Goal: Transaction & Acquisition: Purchase product/service

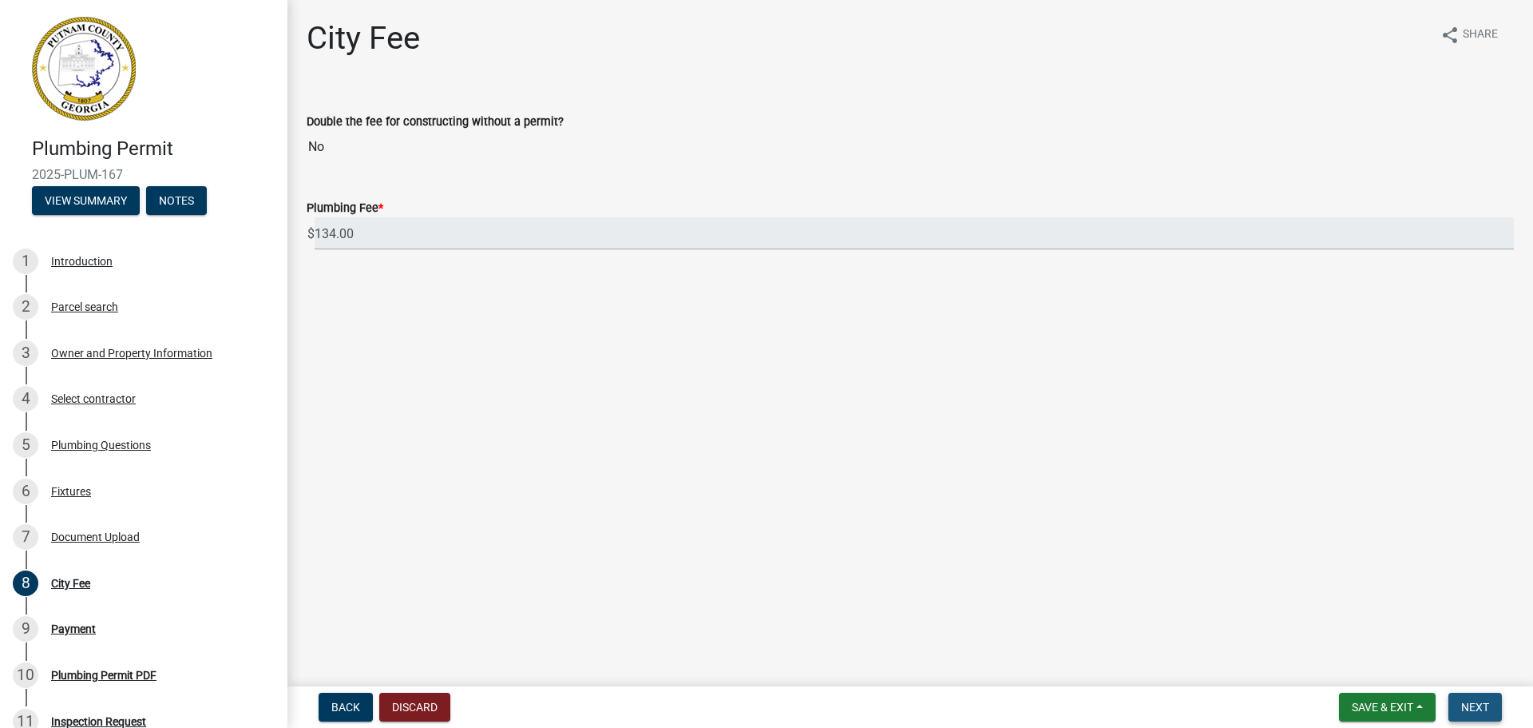
click at [1477, 706] on span "Next" at bounding box center [1475, 706] width 28 height 13
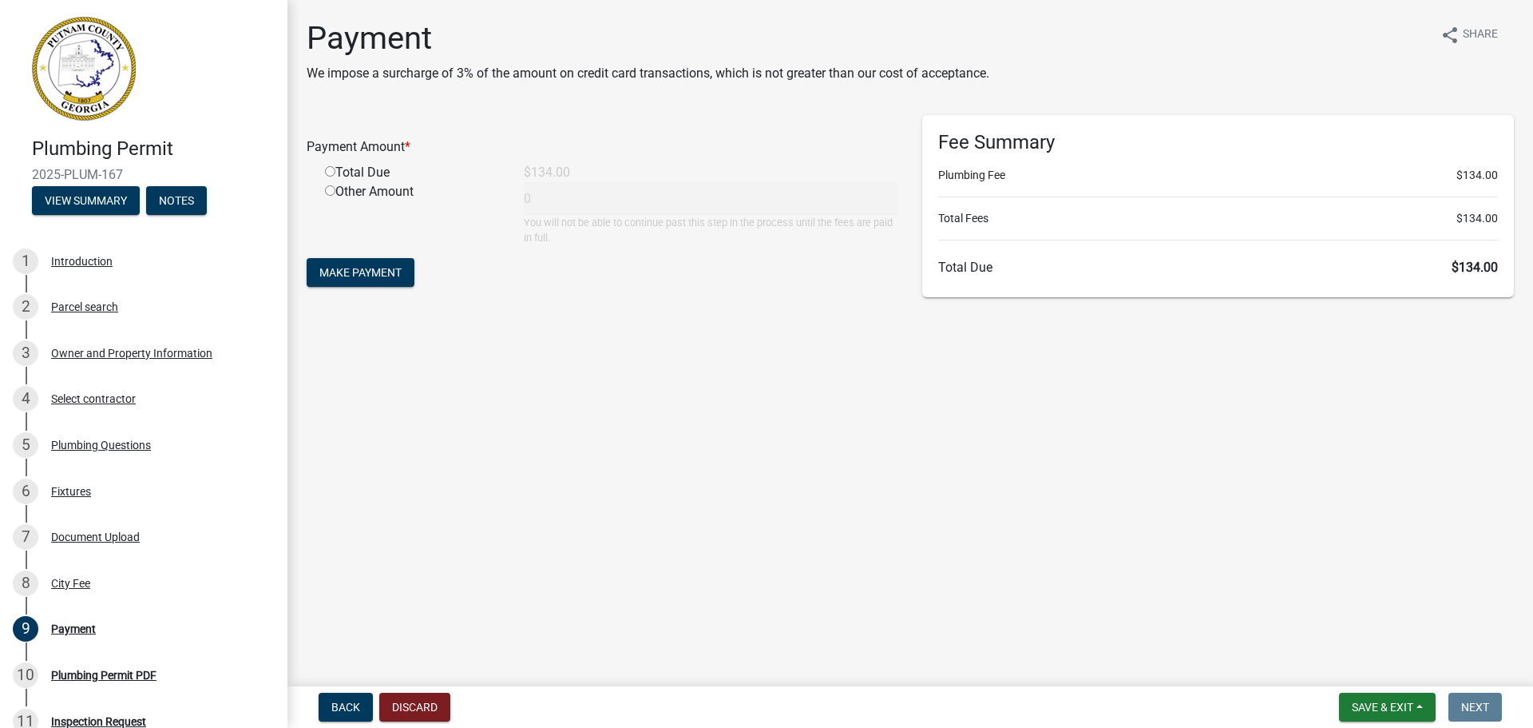
click at [331, 165] on div "Total Due" at bounding box center [412, 172] width 199 height 19
click at [333, 170] on input "radio" at bounding box center [330, 171] width 10 height 10
radio input "true"
type input "134"
click at [332, 275] on span "Make Payment" at bounding box center [360, 272] width 82 height 13
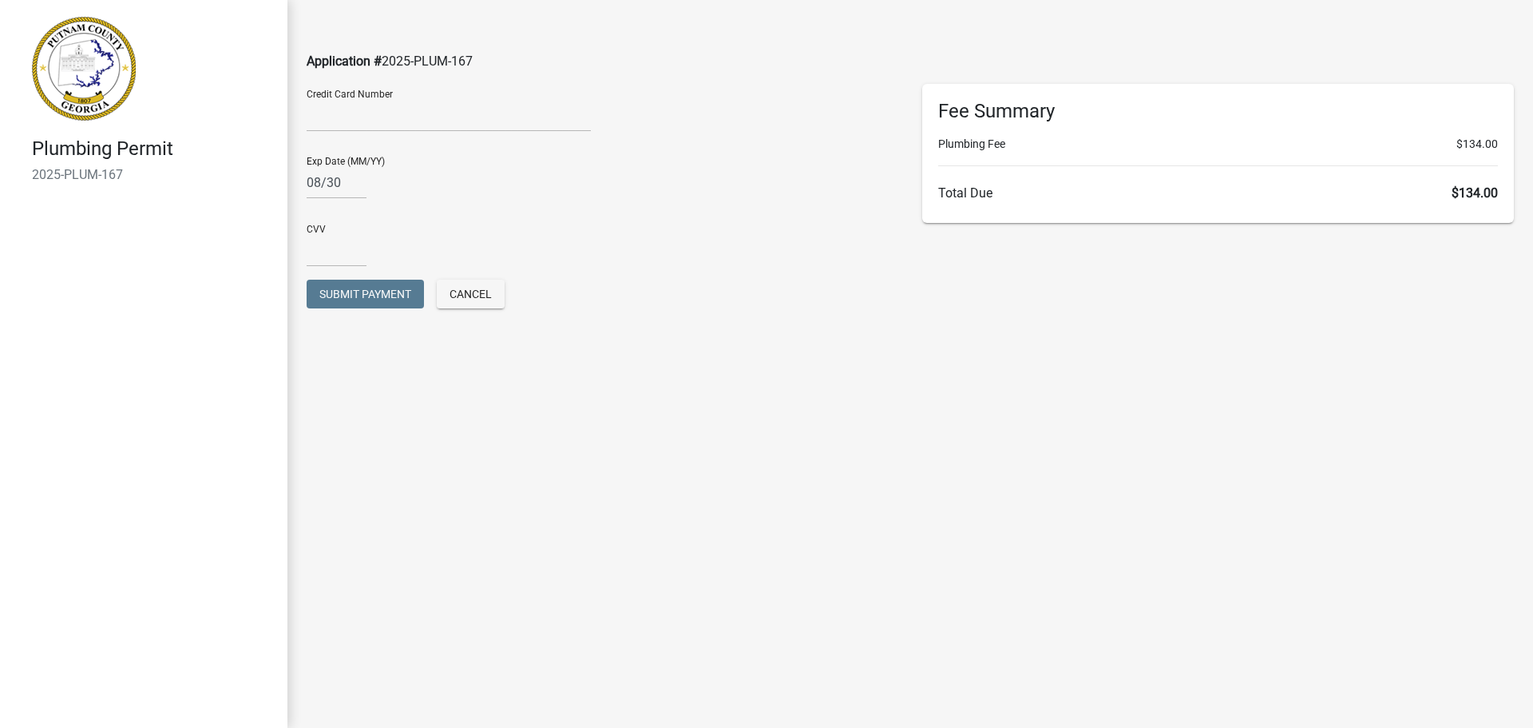
click at [422, 102] on div "Credit Card Number" at bounding box center [449, 107] width 284 height 47
click at [361, 187] on input "08/30" at bounding box center [337, 182] width 60 height 33
drag, startPoint x: 361, startPoint y: 187, endPoint x: 302, endPoint y: 182, distance: 59.3
click at [302, 182] on div "Exp Date (MM/YY) 08/30" at bounding box center [603, 178] width 616 height 68
type input "07/29"
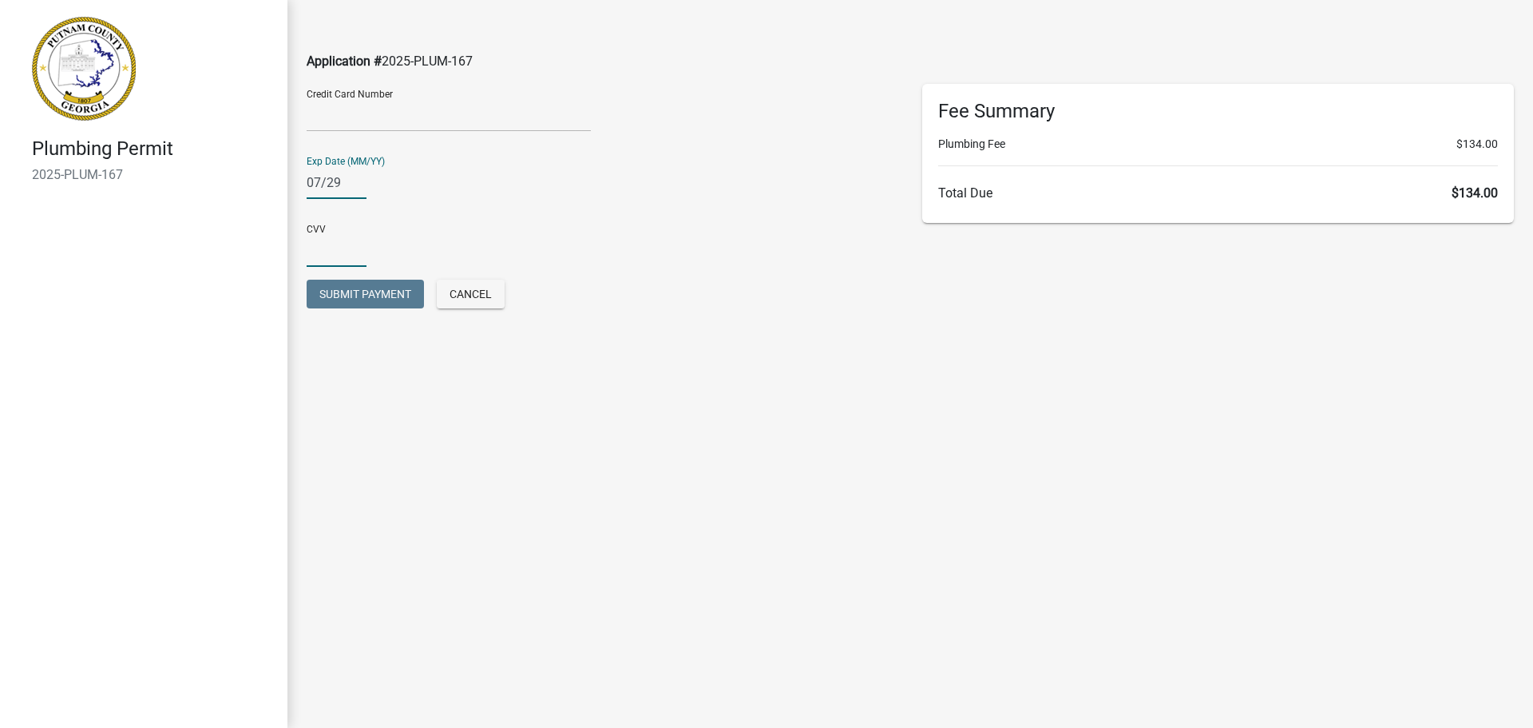
click at [331, 243] on input "text" at bounding box center [337, 250] width 60 height 33
type input "948"
click at [438, 91] on div "Credit Card Number" at bounding box center [449, 107] width 284 height 47
click at [371, 303] on button "Submit Payment" at bounding box center [365, 294] width 117 height 29
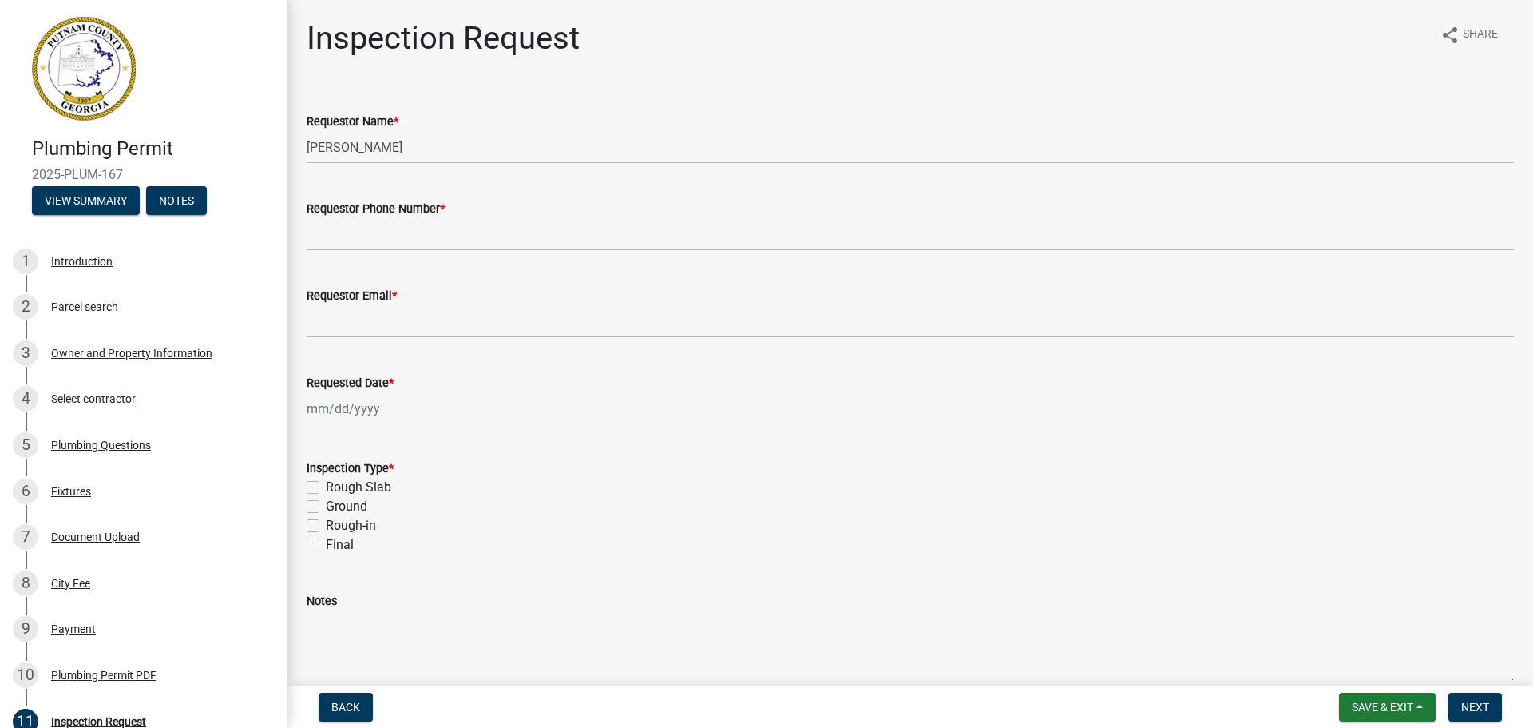
click at [1378, 494] on div "Rough Slab" at bounding box center [910, 487] width 1207 height 19
click at [1490, 706] on button "Next" at bounding box center [1476, 706] width 54 height 29
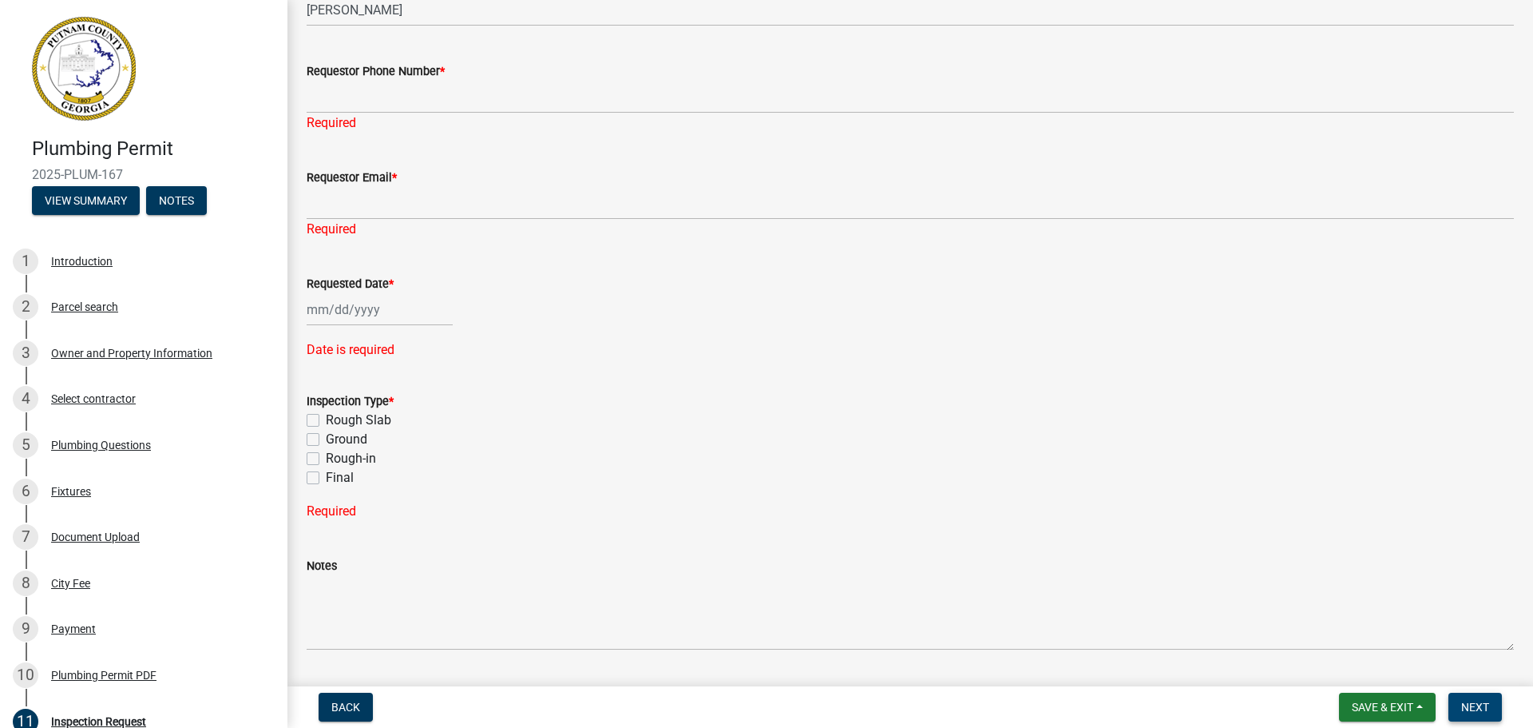
scroll to position [183, 0]
